Goal: Task Accomplishment & Management: Manage account settings

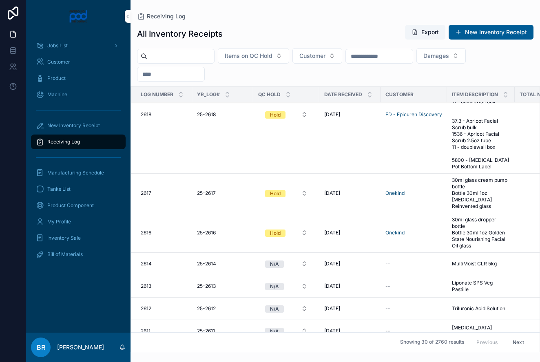
scroll to position [373, 0]
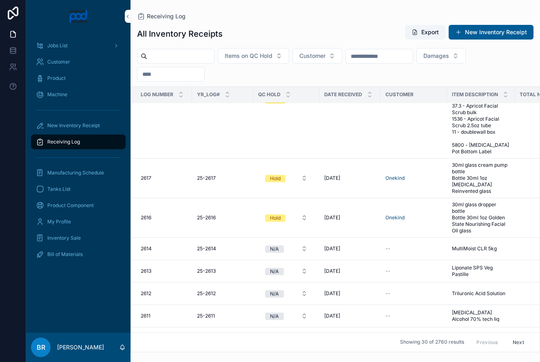
click at [304, 171] on button "Hold" at bounding box center [286, 178] width 55 height 15
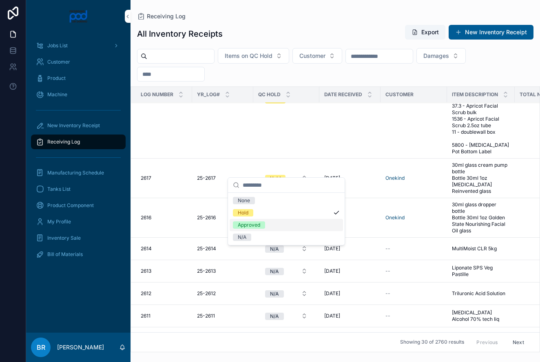
click at [254, 226] on div "Approved" at bounding box center [249, 225] width 22 height 7
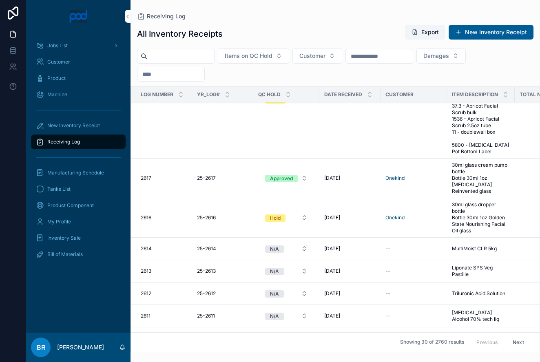
click at [304, 211] on button "Hold" at bounding box center [286, 218] width 55 height 15
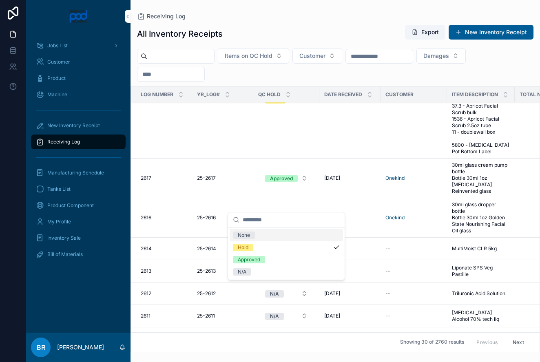
scroll to position [375, 0]
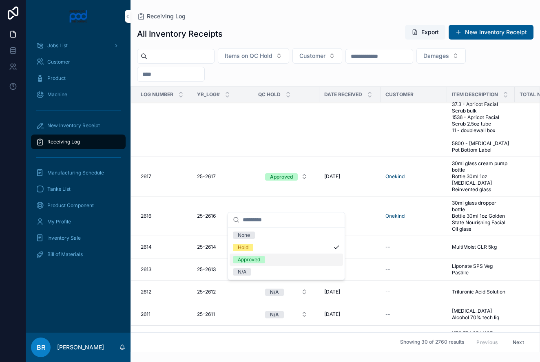
click at [256, 258] on div "Approved" at bounding box center [249, 259] width 22 height 7
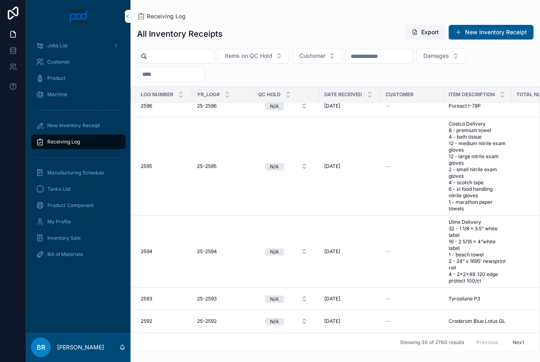
scroll to position [0, 0]
click at [516, 341] on button "Next" at bounding box center [518, 342] width 23 height 13
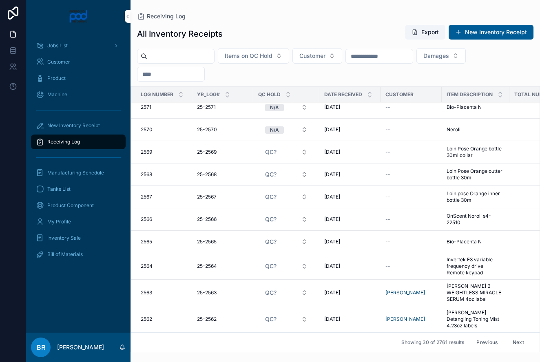
scroll to position [597, 6]
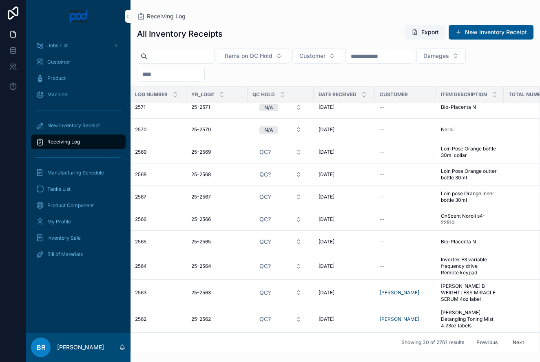
click at [514, 342] on button "Next" at bounding box center [518, 342] width 23 height 13
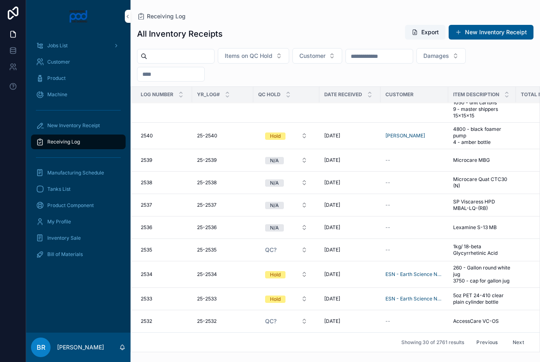
scroll to position [0, 0]
click at [515, 342] on button "Next" at bounding box center [518, 342] width 23 height 13
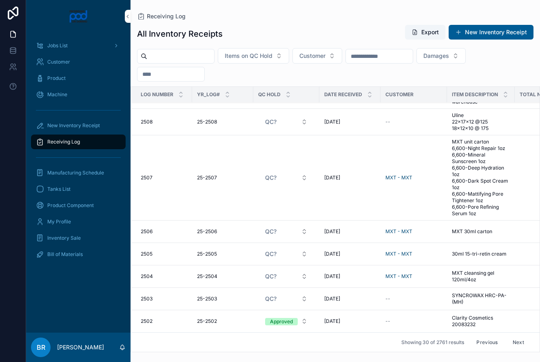
scroll to position [873, 0]
click at [515, 342] on button "Next" at bounding box center [518, 342] width 23 height 13
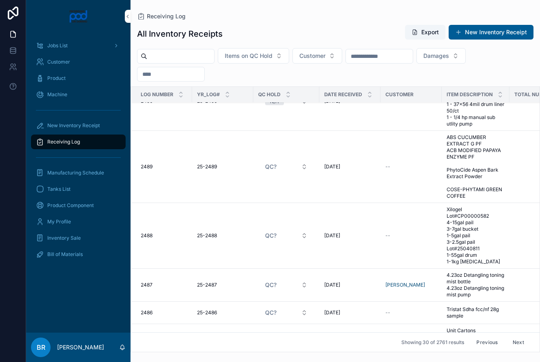
scroll to position [384, 0]
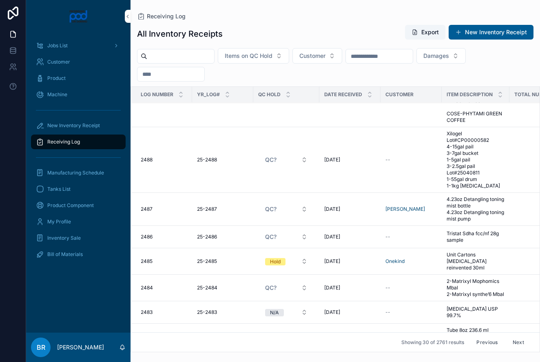
click at [460, 258] on span "Unit Cartons [MEDICAL_DATA] reinvented 30ml" at bounding box center [476, 262] width 58 height 20
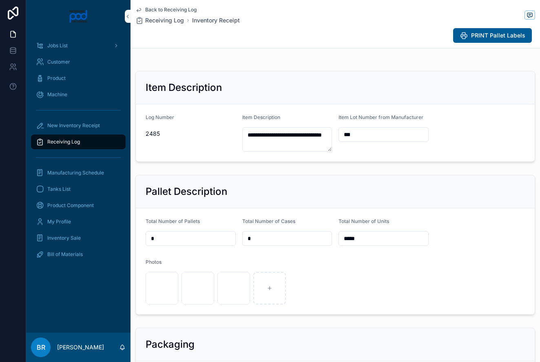
scroll to position [89, 0]
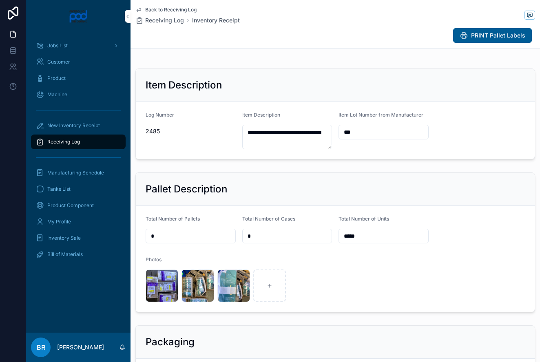
click at [171, 286] on div "image .jpg" at bounding box center [162, 286] width 33 height 33
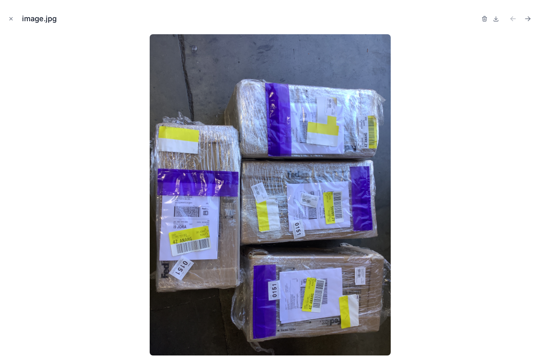
click at [11, 20] on icon "Close modal" at bounding box center [11, 19] width 6 height 6
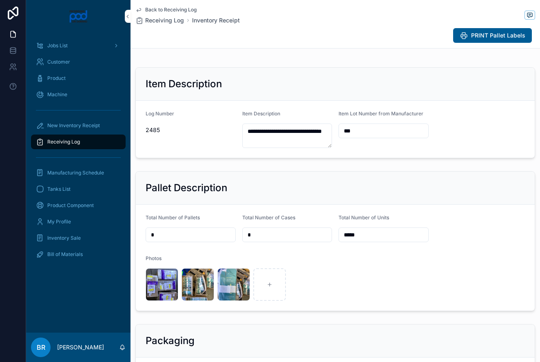
click at [199, 286] on div "image .jpg" at bounding box center [198, 284] width 33 height 33
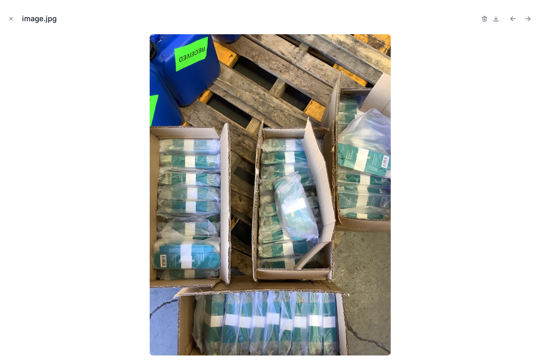
click at [9, 19] on icon "Close modal" at bounding box center [11, 19] width 6 height 6
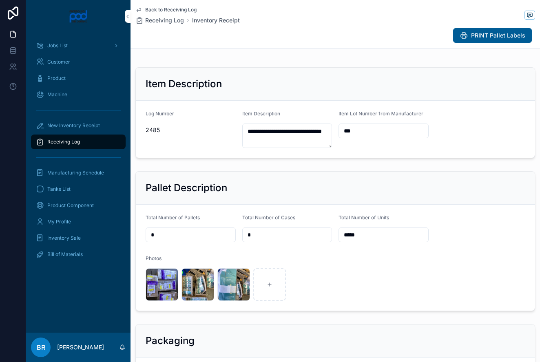
scroll to position [100, 0]
